Goal: Task Accomplishment & Management: Use online tool/utility

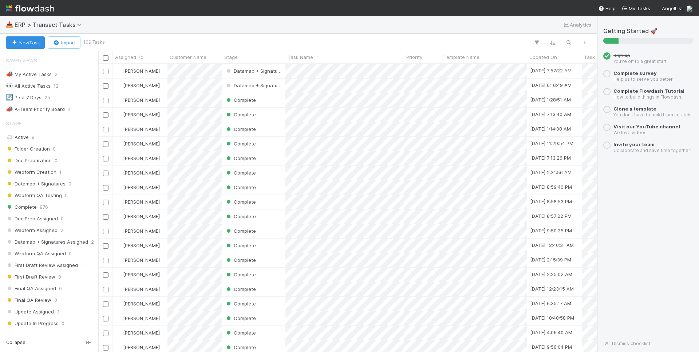
scroll to position [288, 499]
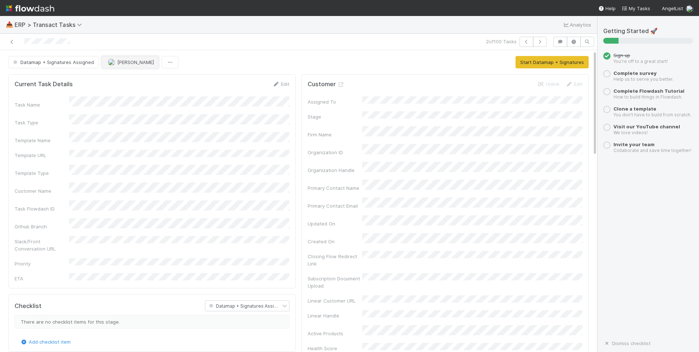
click at [126, 65] on span "[PERSON_NAME]" at bounding box center [135, 62] width 37 height 6
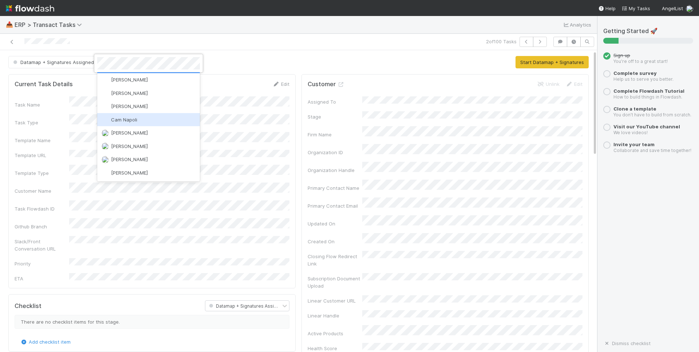
scroll to position [38, 0]
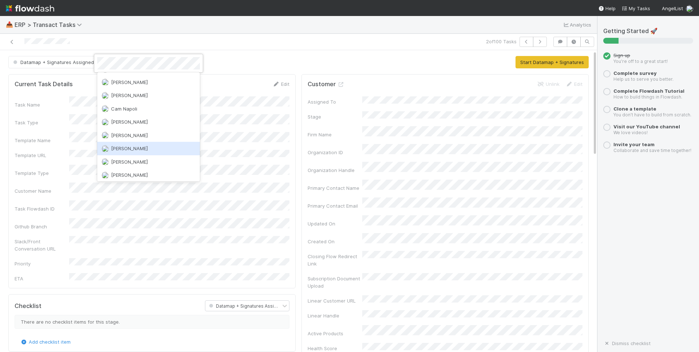
click at [151, 148] on div "[PERSON_NAME]" at bounding box center [148, 148] width 103 height 13
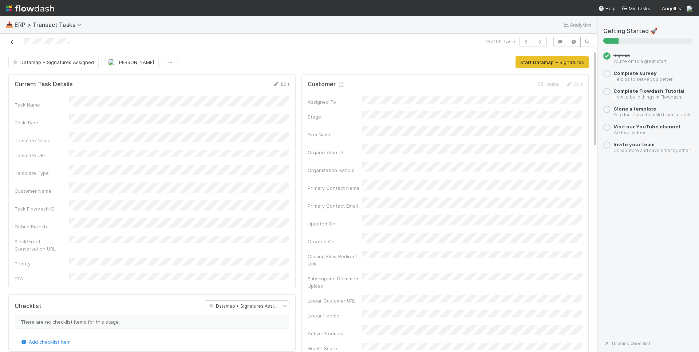
click at [12, 41] on icon at bounding box center [11, 42] width 7 height 5
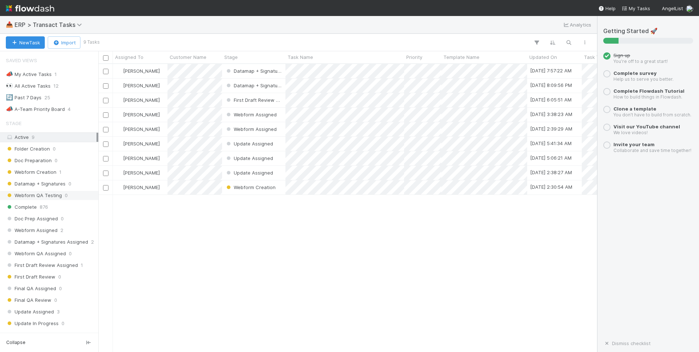
scroll to position [145, 0]
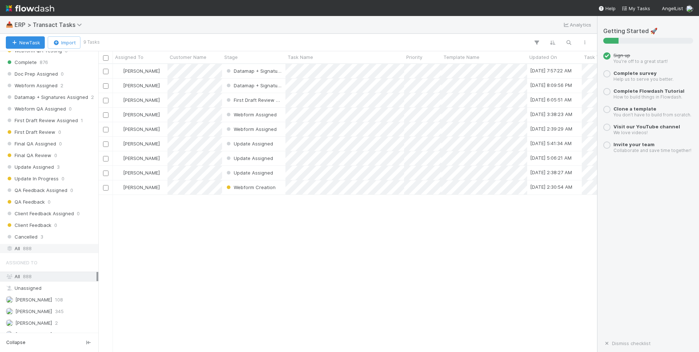
click at [39, 250] on div "All 888" at bounding box center [51, 248] width 91 height 9
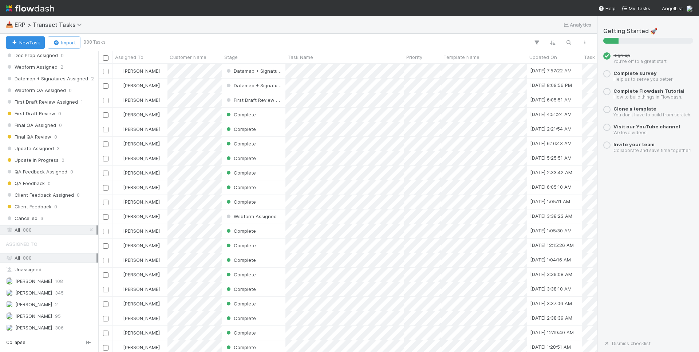
scroll to position [165, 0]
click at [67, 282] on div "[PERSON_NAME] 108" at bounding box center [51, 279] width 91 height 9
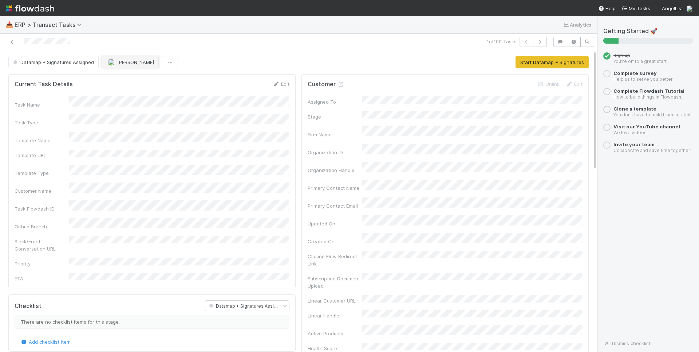
click at [124, 65] on button "[PERSON_NAME]" at bounding box center [130, 62] width 57 height 12
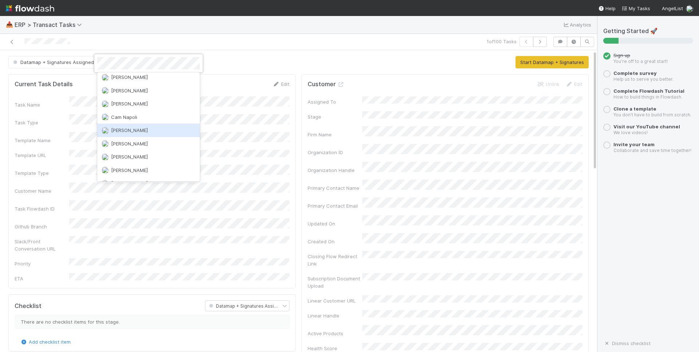
scroll to position [35, 0]
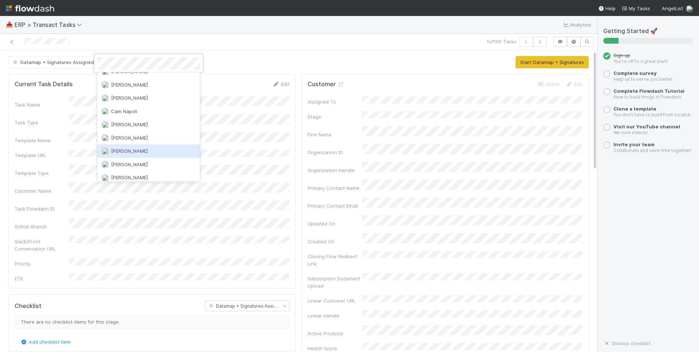
click at [143, 153] on div "[PERSON_NAME]" at bounding box center [148, 150] width 103 height 13
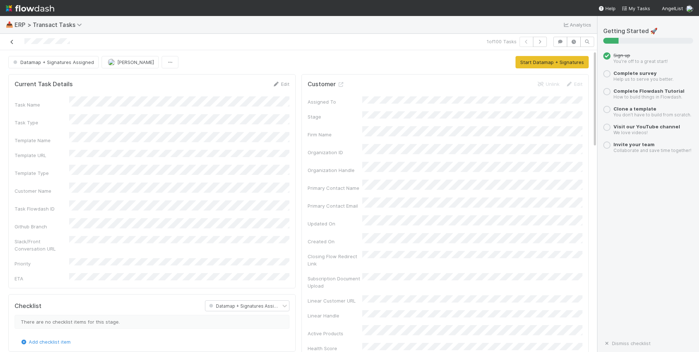
click at [12, 43] on icon at bounding box center [11, 42] width 7 height 5
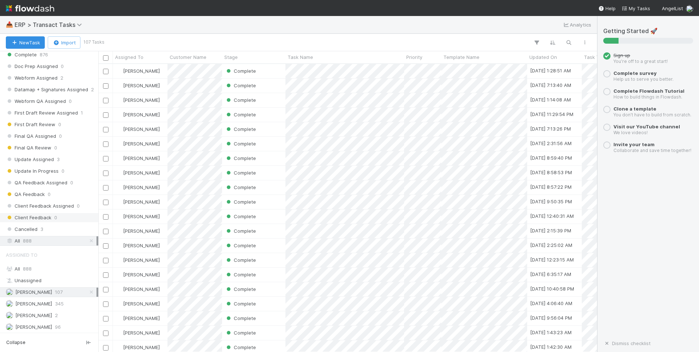
scroll to position [165, 0]
